Goal: Task Accomplishment & Management: Manage account settings

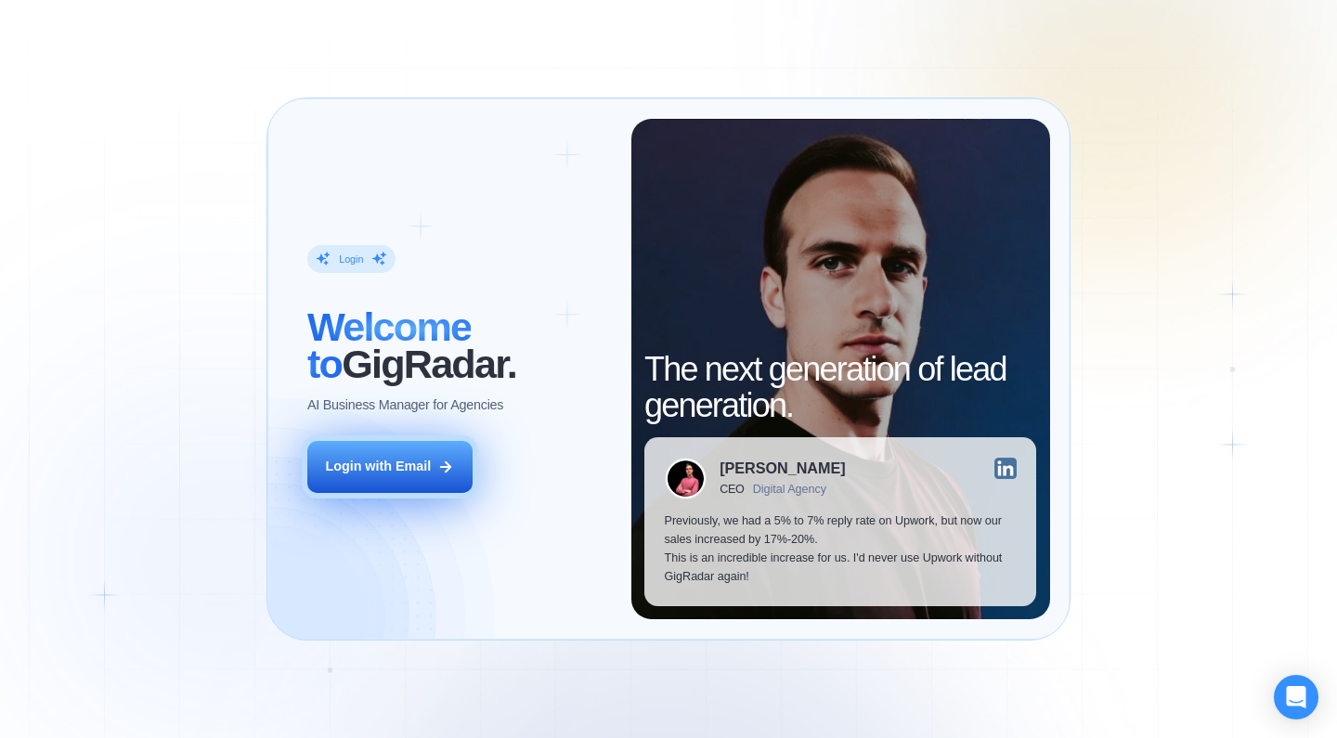
click at [416, 449] on button "Login with Email" at bounding box center [389, 467] width 165 height 52
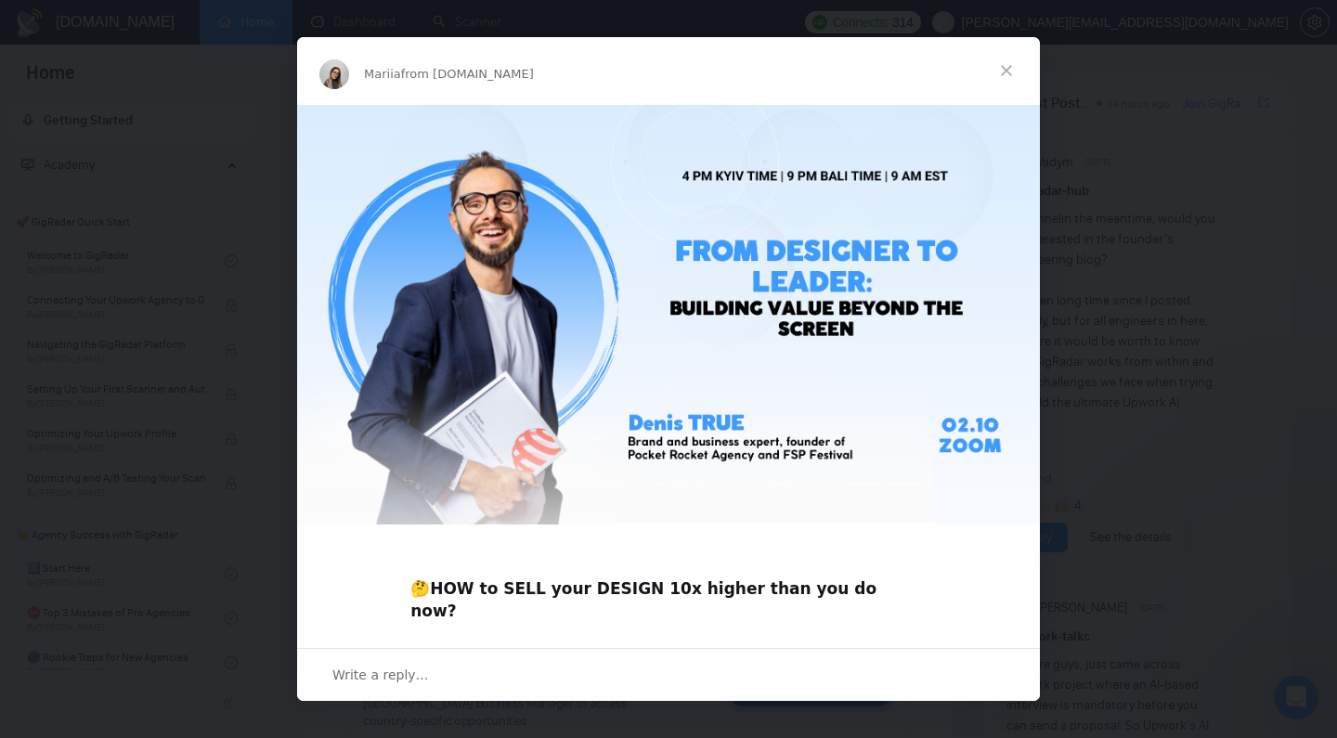
click at [1009, 69] on span "Close" at bounding box center [1006, 70] width 67 height 67
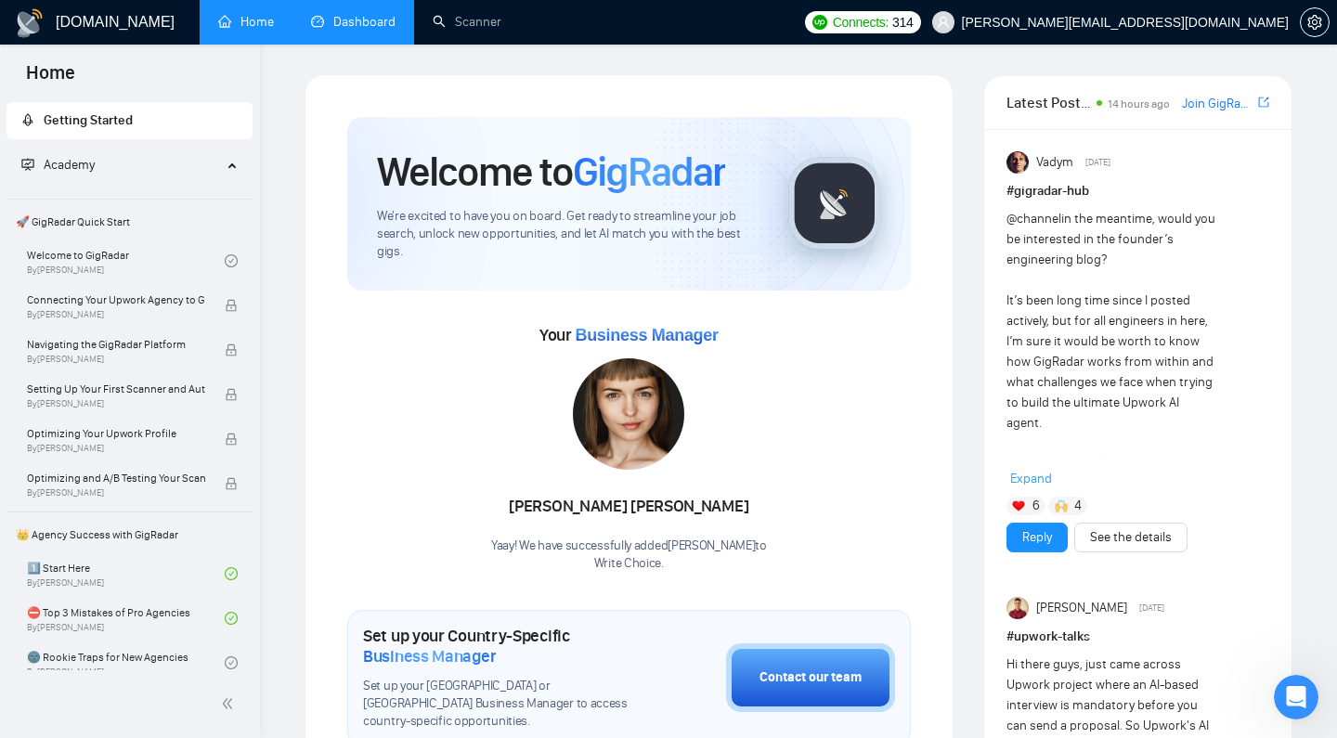
click at [325, 28] on link "Dashboard" at bounding box center [353, 22] width 84 height 16
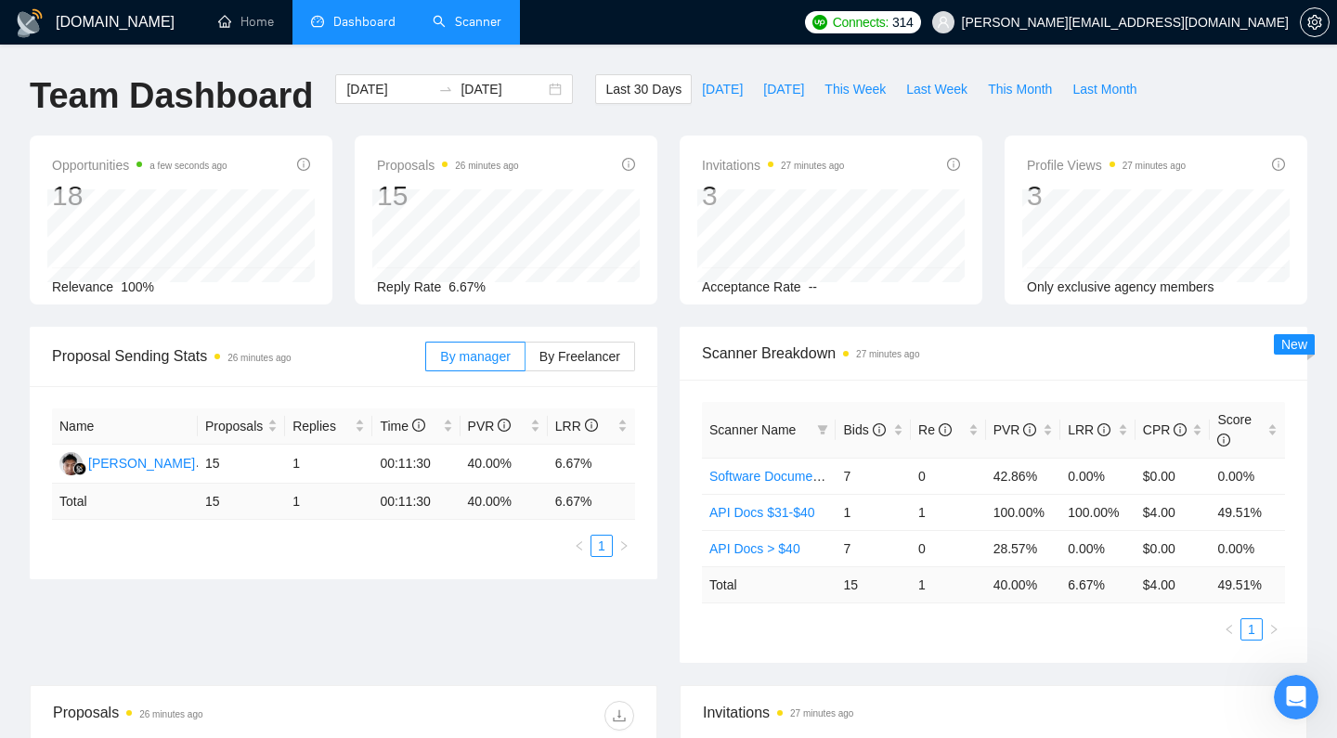
click at [461, 28] on link "Scanner" at bounding box center [467, 22] width 69 height 16
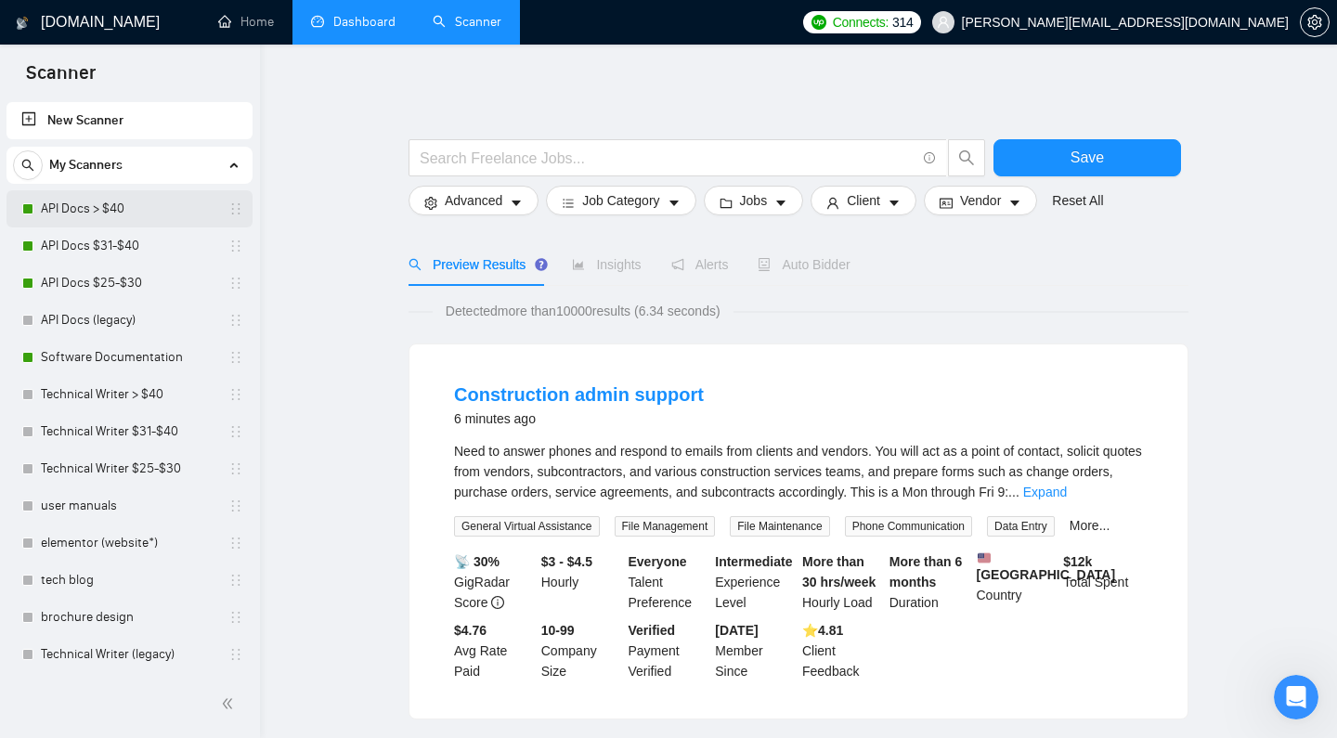
click at [110, 210] on link "API Docs > $40" at bounding box center [129, 208] width 176 height 37
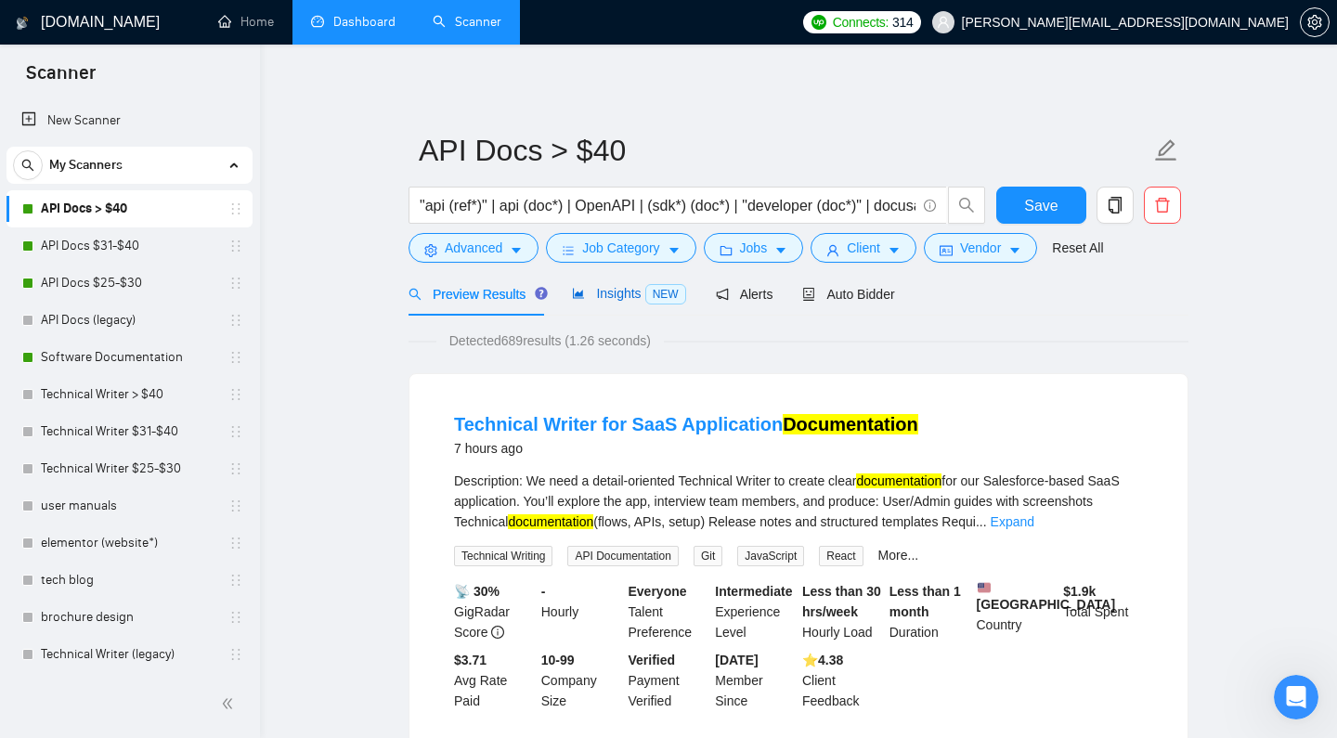
click at [648, 301] on span "NEW" at bounding box center [665, 294] width 41 height 20
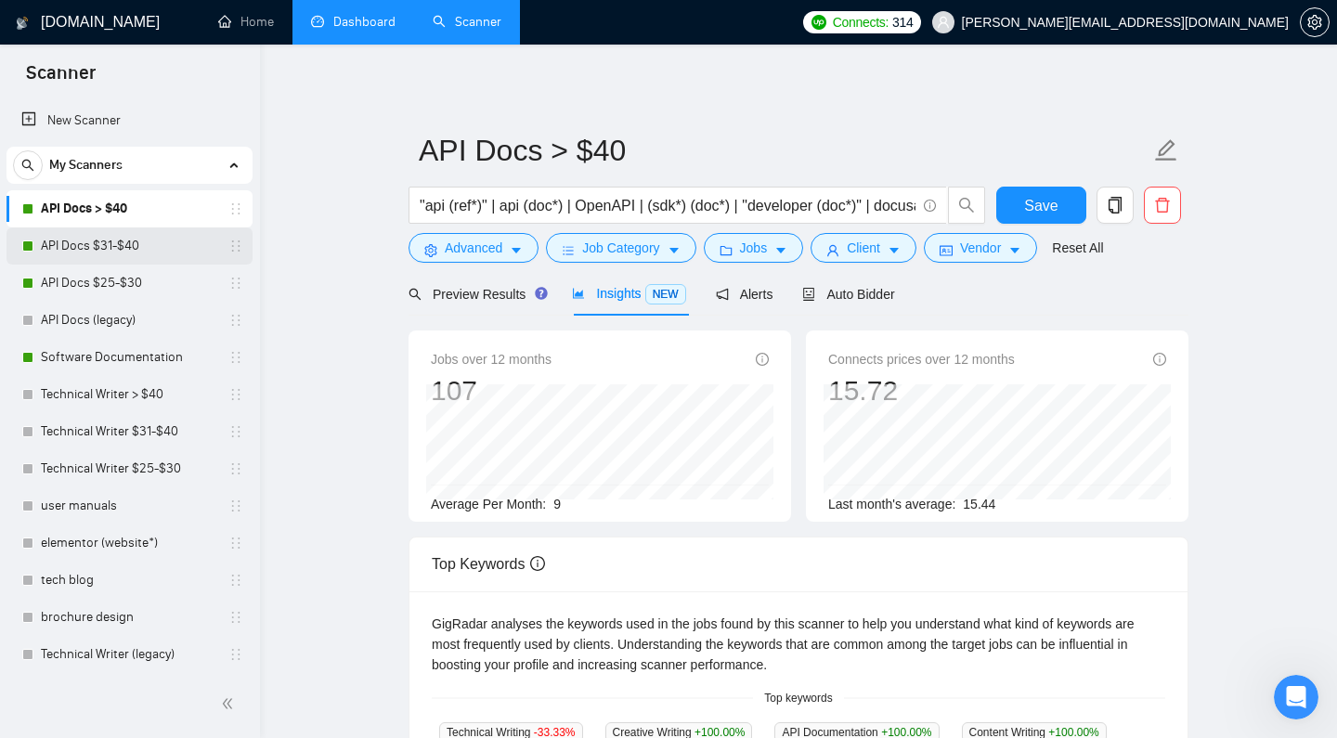
click at [147, 244] on link "API Docs $31-$40" at bounding box center [129, 245] width 176 height 37
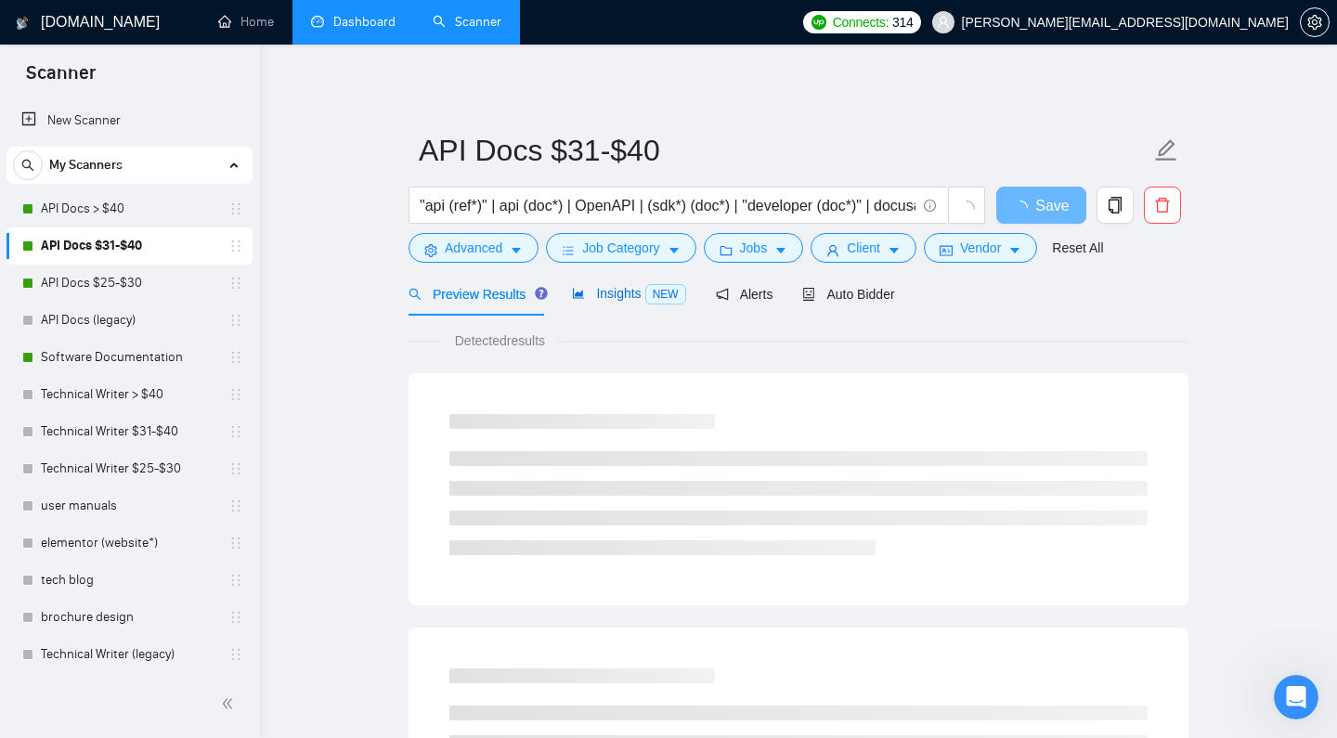
click at [634, 295] on span "Insights NEW" at bounding box center [628, 293] width 113 height 15
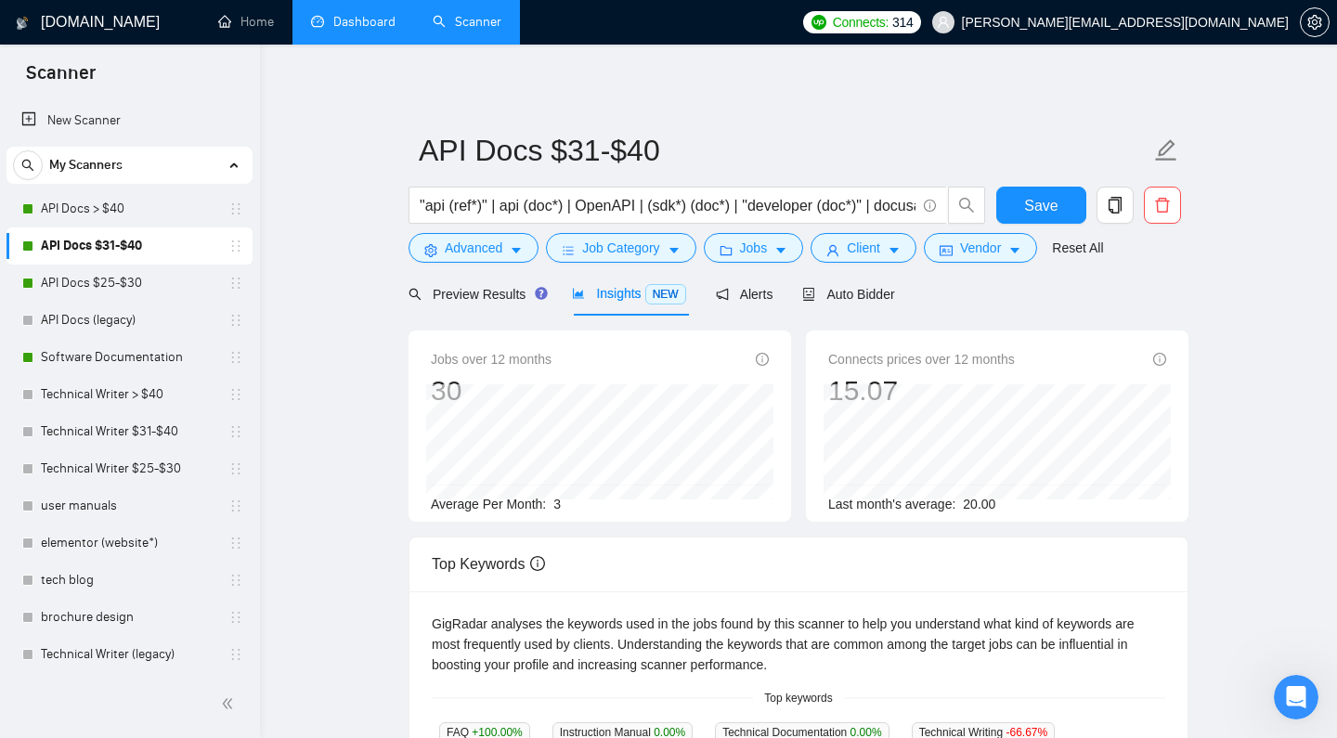
click at [359, 23] on link "Dashboard" at bounding box center [353, 22] width 84 height 16
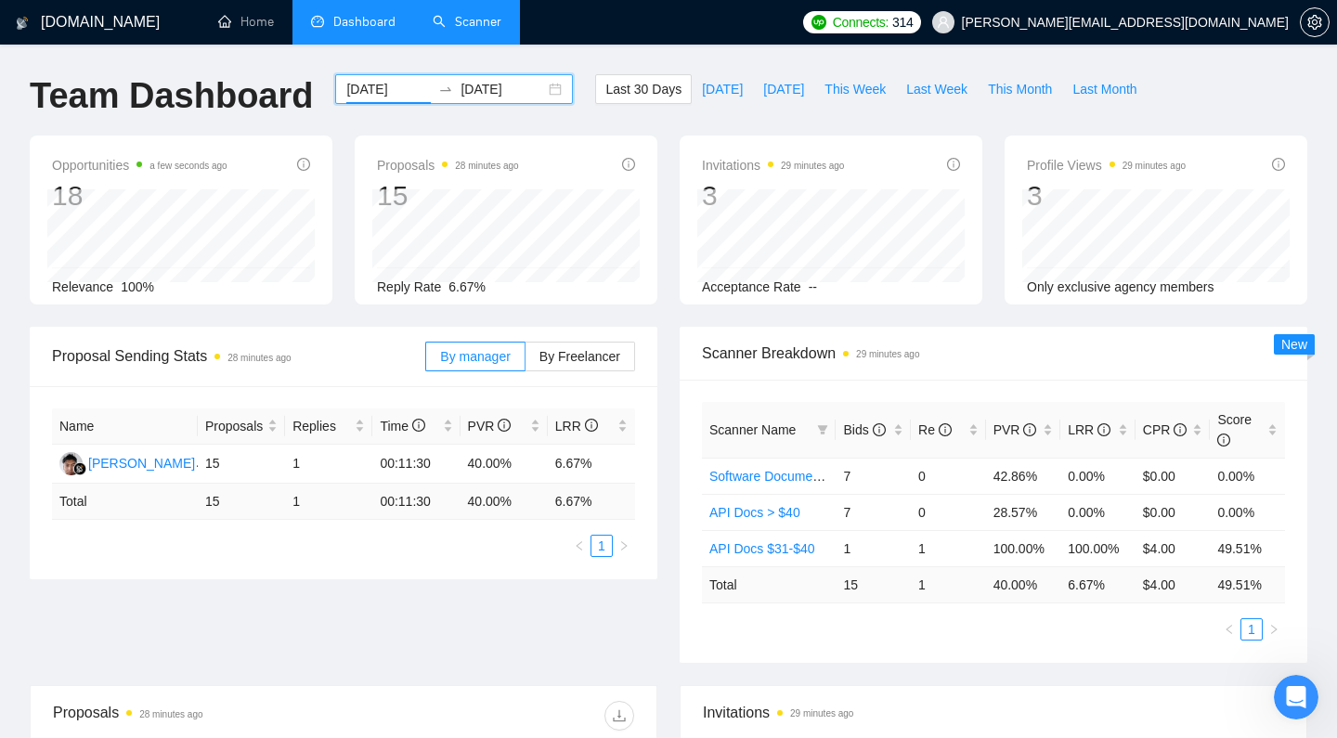
drag, startPoint x: 392, startPoint y: 96, endPoint x: 535, endPoint y: 124, distance: 145.8
click at [392, 96] on input "2025-09-01" at bounding box center [388, 89] width 84 height 20
click at [1090, 96] on span "Last Month" at bounding box center [1104, 89] width 64 height 20
type input "2025-09-30"
drag, startPoint x: 420, startPoint y: 86, endPoint x: 378, endPoint y: 87, distance: 42.7
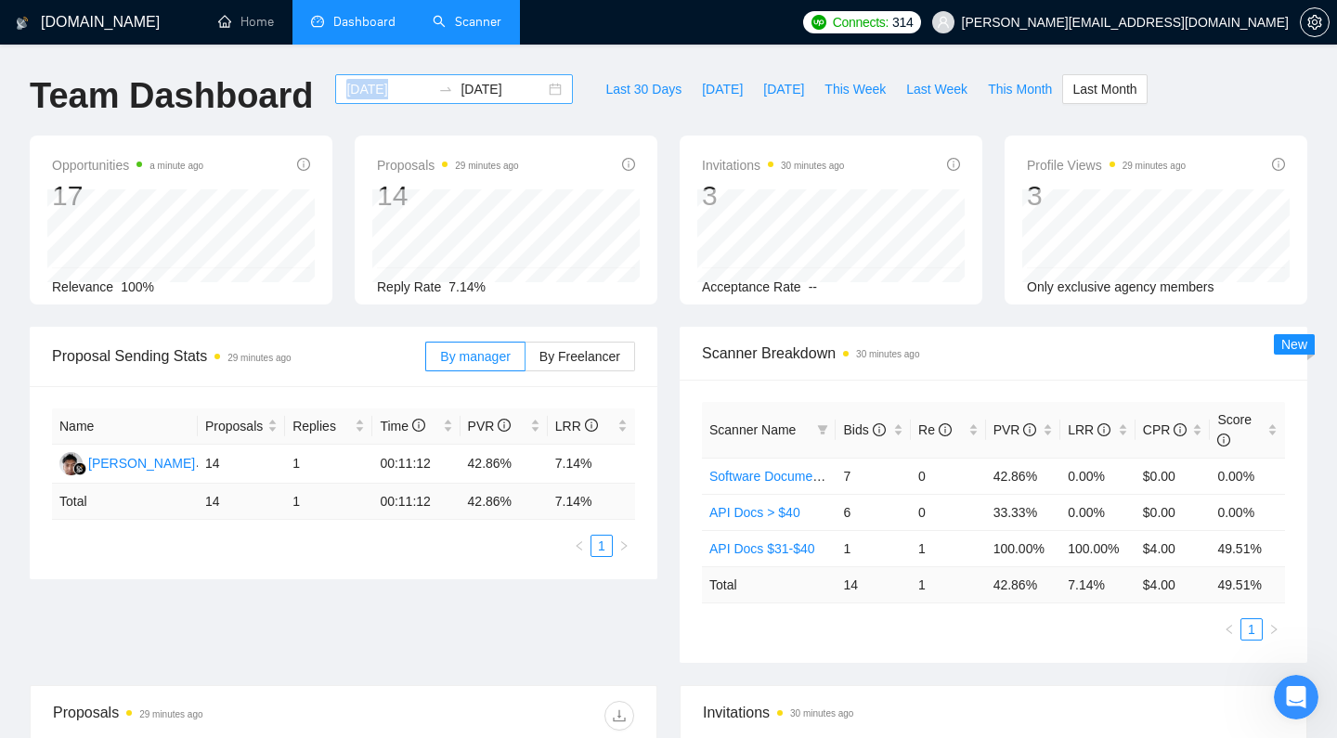
click at [411, 86] on div "2025-09-01 2025-09-30" at bounding box center [454, 89] width 238 height 30
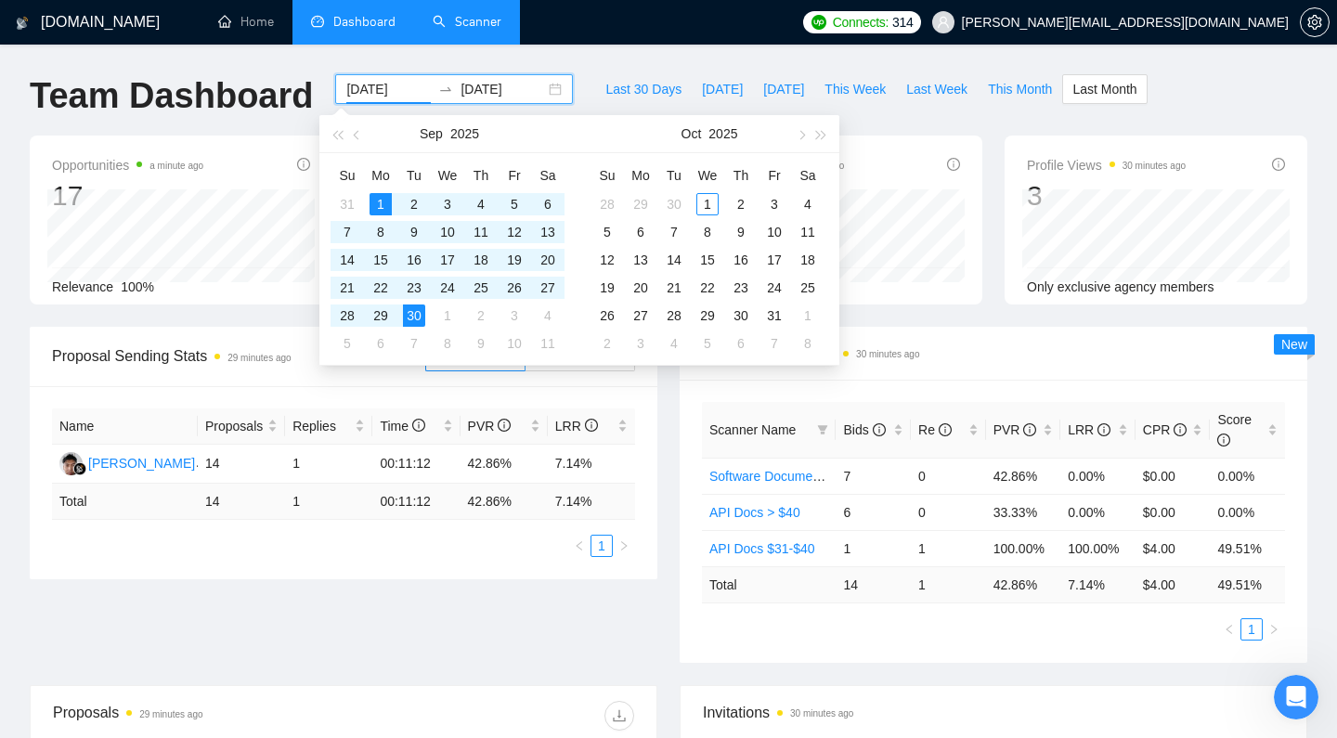
click at [348, 89] on input "2025-09-01" at bounding box center [388, 89] width 84 height 20
click at [355, 135] on span "button" at bounding box center [358, 134] width 9 height 9
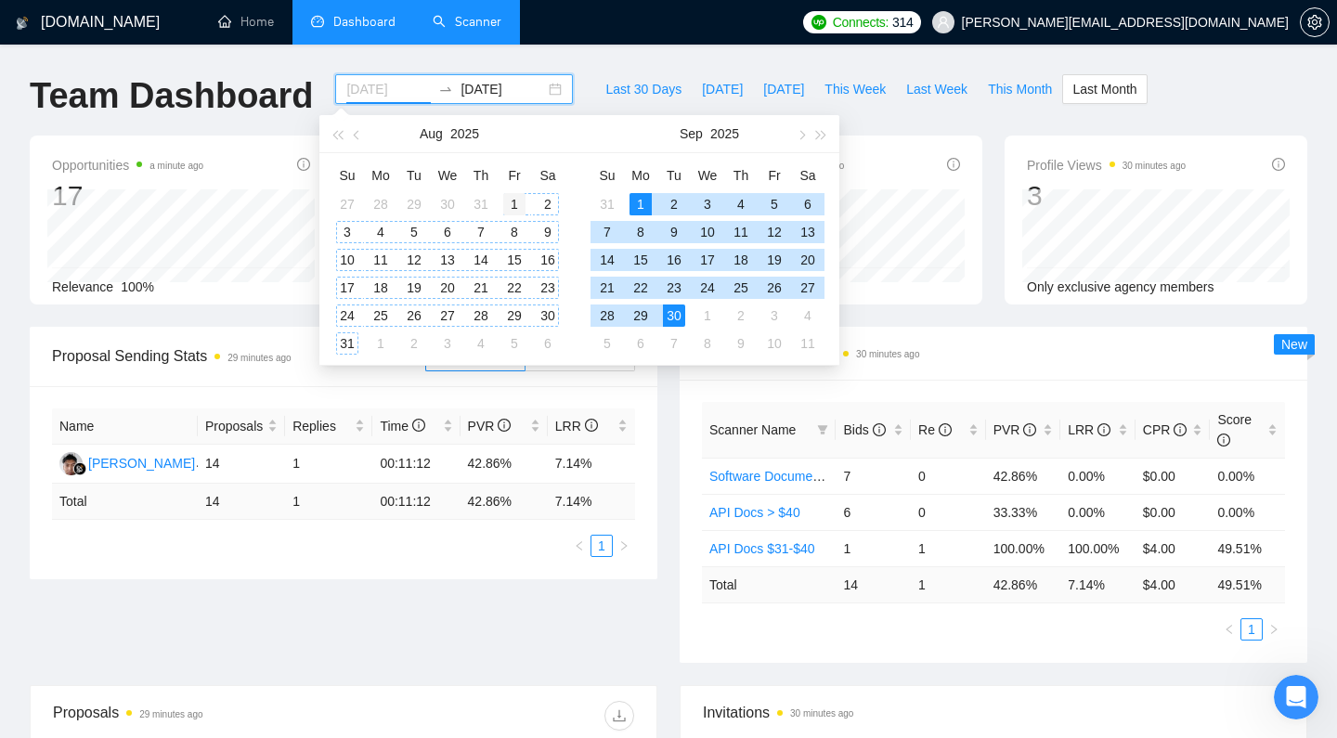
type input "2025-08-01"
click at [521, 204] on div "1" at bounding box center [514, 204] width 22 height 22
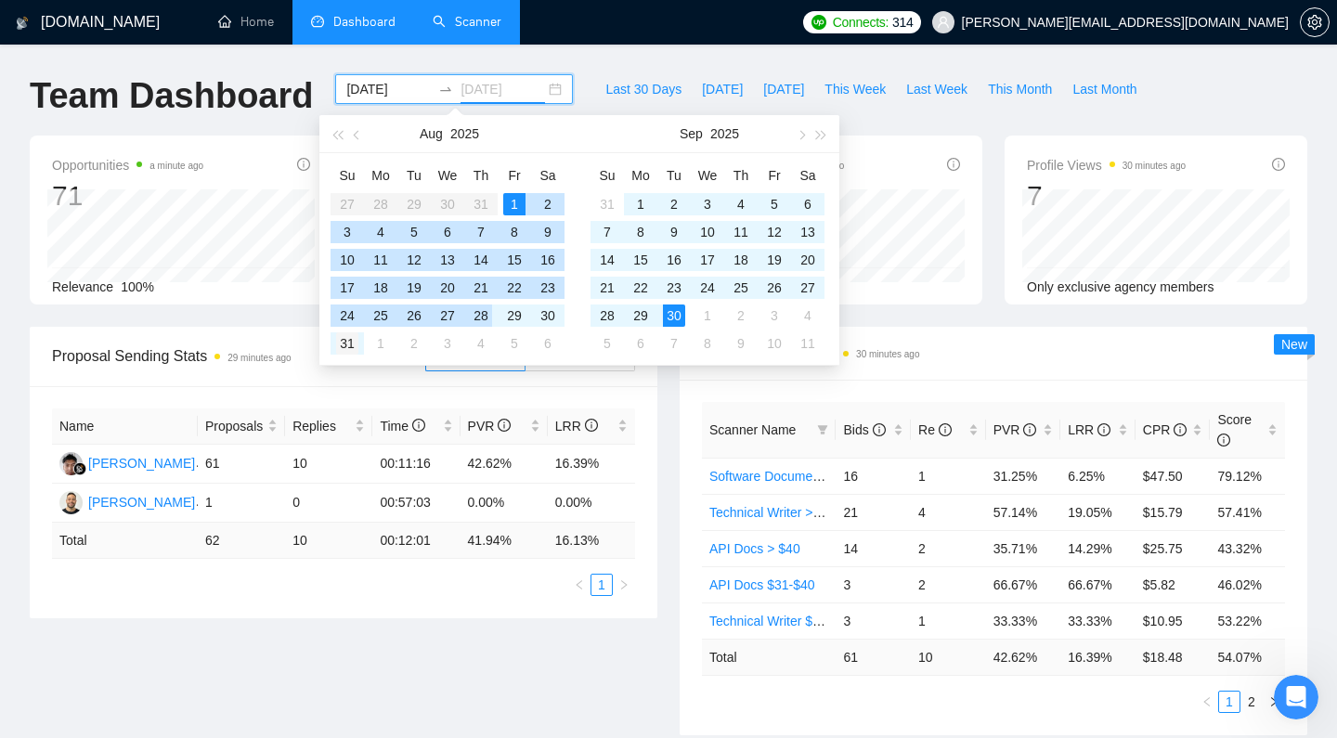
type input "2025-08-31"
click at [355, 342] on div "31" at bounding box center [347, 343] width 22 height 22
